Goal: Communication & Community: Answer question/provide support

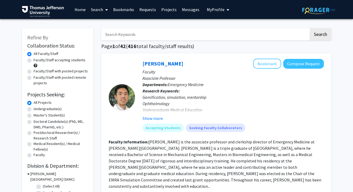
click at [145, 11] on link "Requests" at bounding box center [148, 9] width 22 height 18
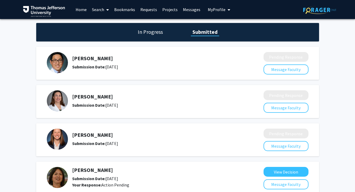
click at [188, 11] on link "Messages" at bounding box center [191, 9] width 23 height 18
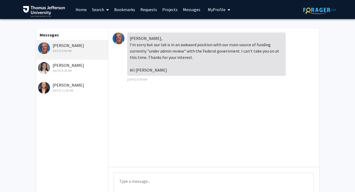
click at [78, 64] on div "[PERSON_NAME] [DATE] 8:16 AM" at bounding box center [72, 67] width 69 height 11
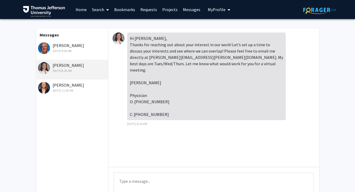
click at [73, 86] on div "[PERSON_NAME] [DATE] 11:28 AM" at bounding box center [72, 87] width 69 height 11
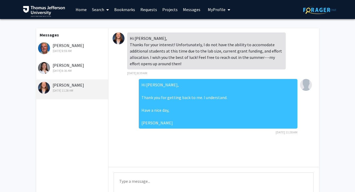
click at [71, 76] on div "[PERSON_NAME] [DATE] 8:16 AM" at bounding box center [71, 70] width 73 height 20
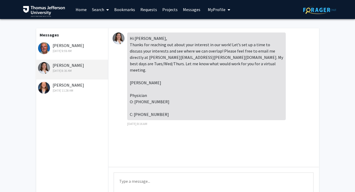
click at [68, 64] on div "[PERSON_NAME] [DATE] 8:16 AM" at bounding box center [72, 67] width 69 height 11
click at [68, 53] on div "[DATE] 9:59 AM" at bounding box center [72, 51] width 69 height 5
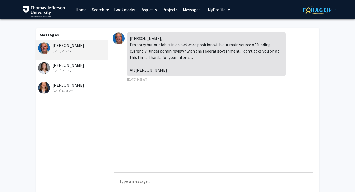
click at [131, 185] on textarea "Type a message" at bounding box center [214, 184] width 200 height 24
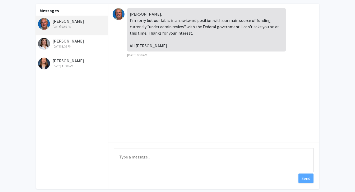
scroll to position [22, 0]
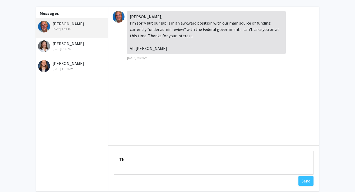
type textarea "T"
type textarea "No problem, thank you for getting back to me."
click at [296, 183] on div "[PERSON_NAME], I'm sorry but our lab is in an awkward position with our main so…" at bounding box center [213, 99] width 210 height 185
click at [299, 183] on button "Send" at bounding box center [305, 181] width 15 height 10
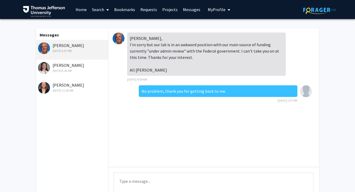
scroll to position [0, 0]
click at [131, 35] on div "[PERSON_NAME], I'm sorry but our lab is in an awkward position with our main so…" at bounding box center [206, 53] width 158 height 43
click at [116, 38] on img at bounding box center [118, 38] width 12 height 12
